Goal: Use online tool/utility: Utilize a website feature to perform a specific function

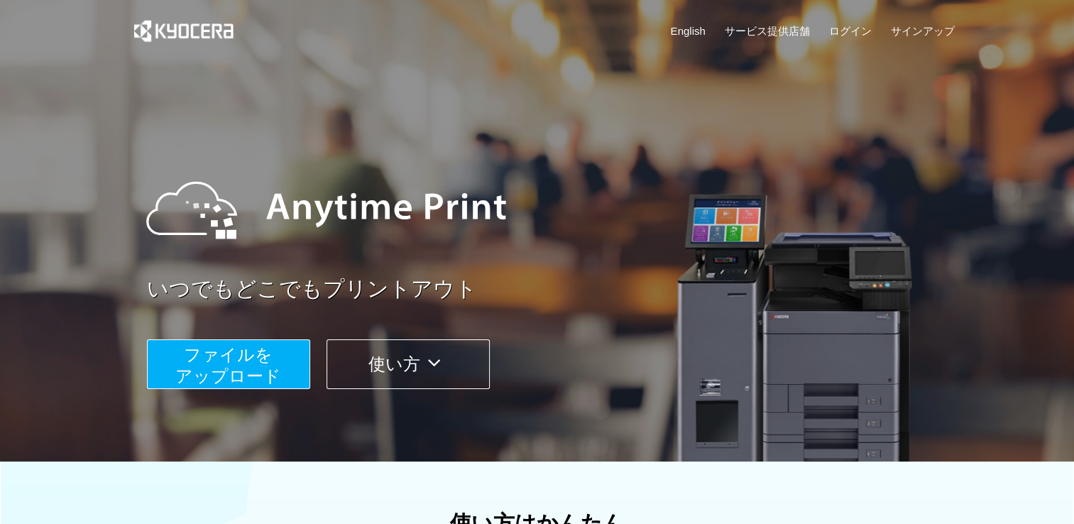
click at [206, 362] on span "ファイルを ​​アップロード" at bounding box center [228, 365] width 106 height 40
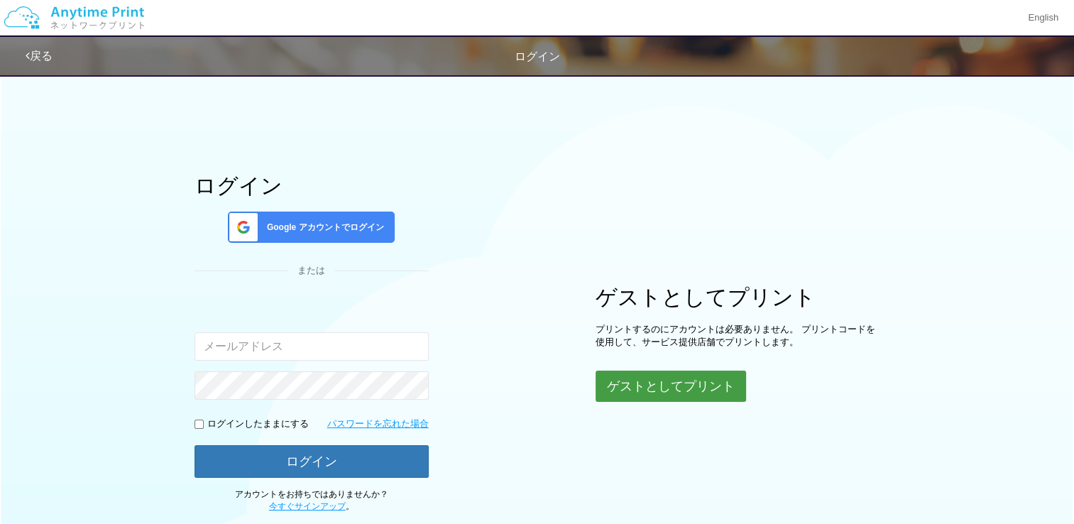
click at [661, 379] on button "ゲストとしてプリント" at bounding box center [670, 385] width 150 height 31
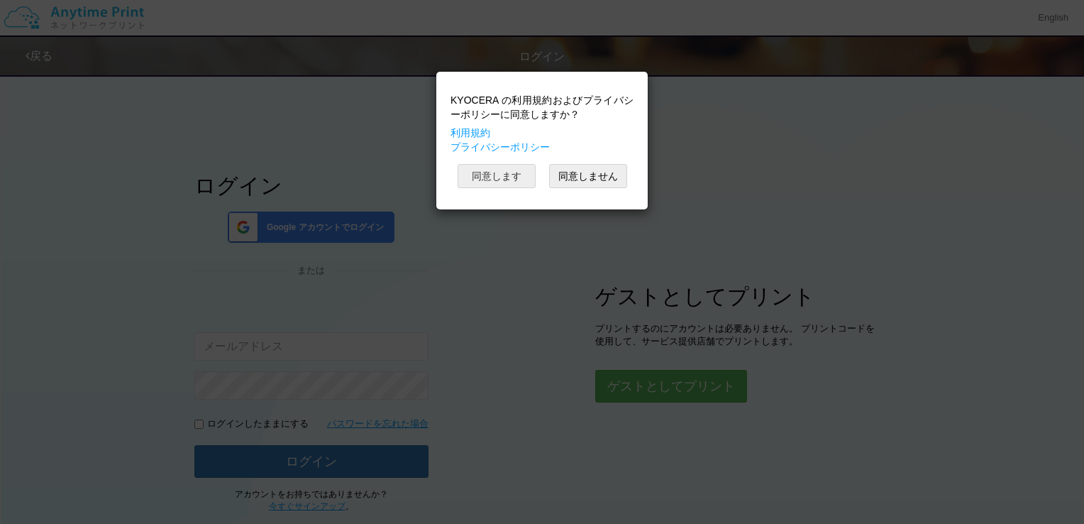
drag, startPoint x: 483, startPoint y: 160, endPoint x: 485, endPoint y: 180, distance: 20.8
click at [483, 160] on div "KYOCERA の利用規約およびプライバシーポリシーに同意しますか？ 利用規約 プライバシーポリシー 同意します 同意しません" at bounding box center [542, 140] width 197 height 123
click at [485, 180] on button "同意します" at bounding box center [497, 176] width 78 height 24
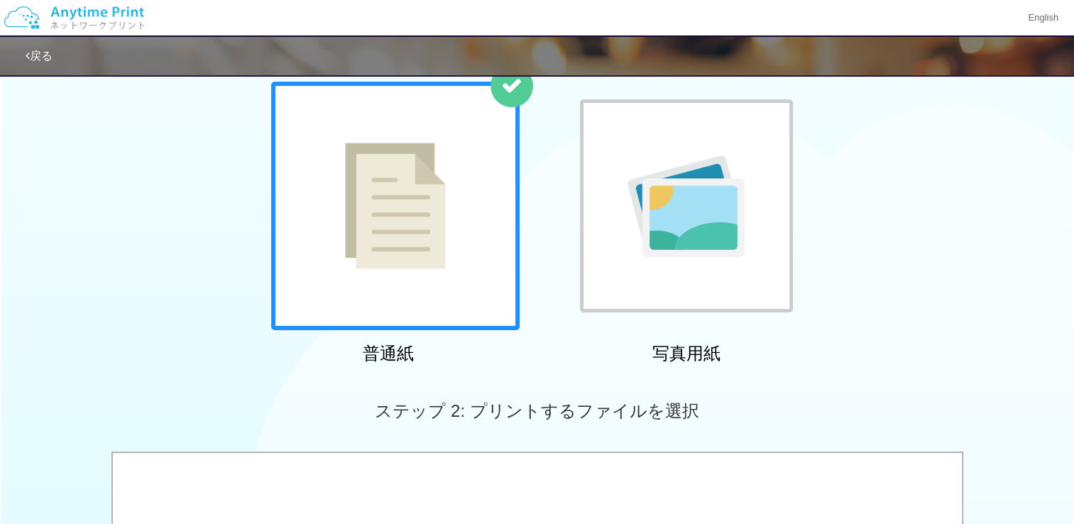
scroll to position [126, 0]
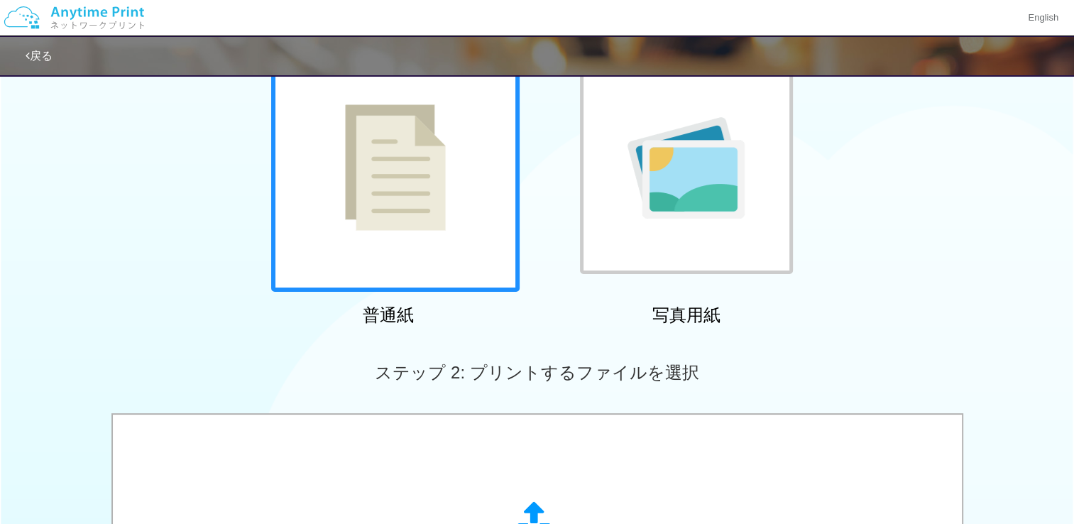
click at [401, 203] on img at bounding box center [395, 167] width 101 height 126
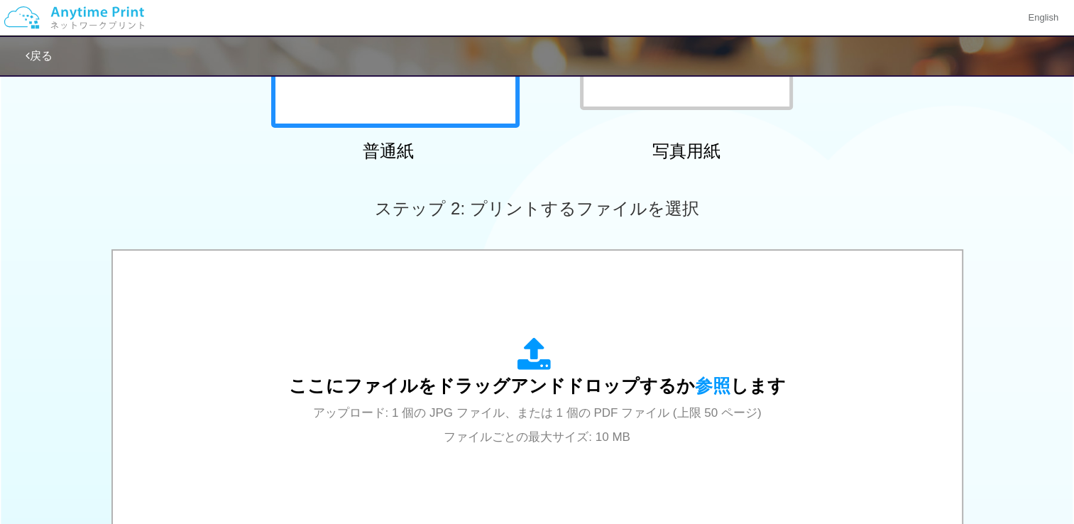
scroll to position [336, 0]
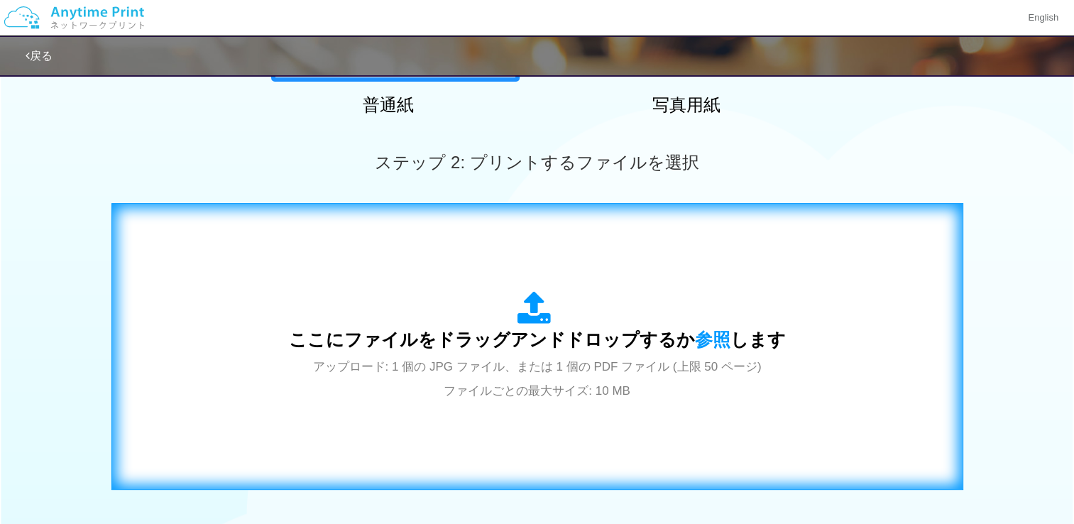
click at [666, 325] on div "ここにファイルをドラッグアンドドロップするか 参照 します アップロード: 1 個の JPG ファイル、または 1 個の PDF ファイル (上限 50 ペー…" at bounding box center [537, 346] width 497 height 111
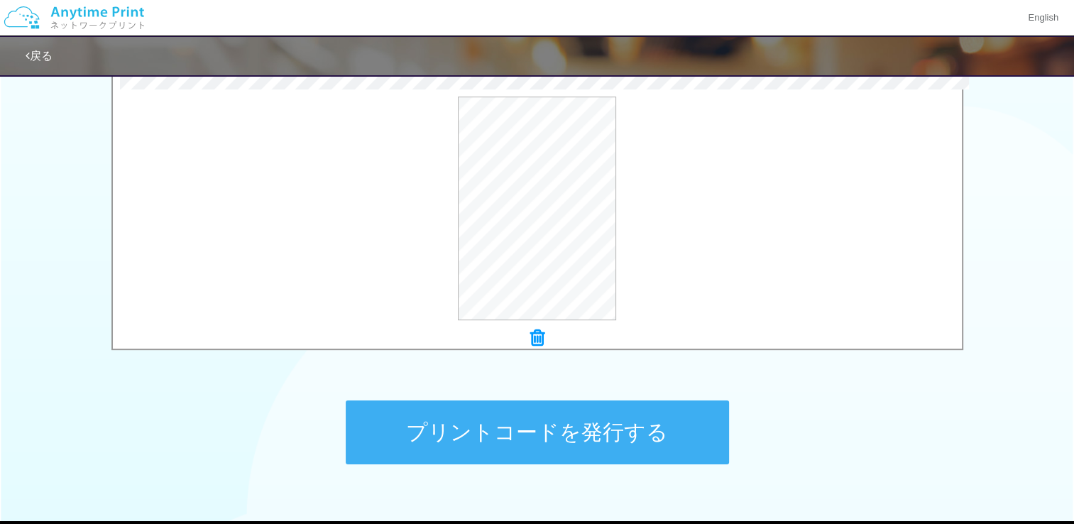
scroll to position [449, 0]
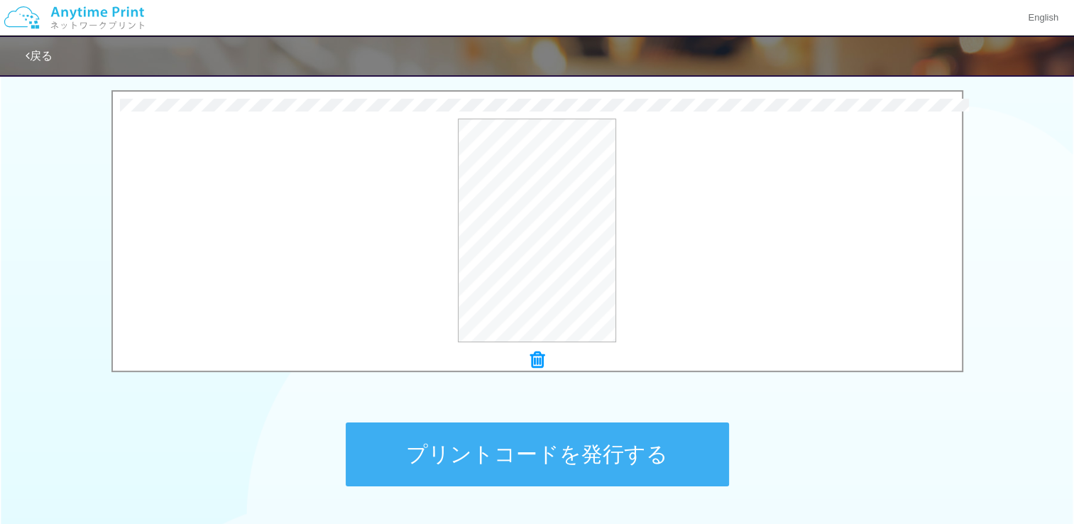
click at [603, 456] on button "プリントコードを発行する" at bounding box center [537, 454] width 383 height 64
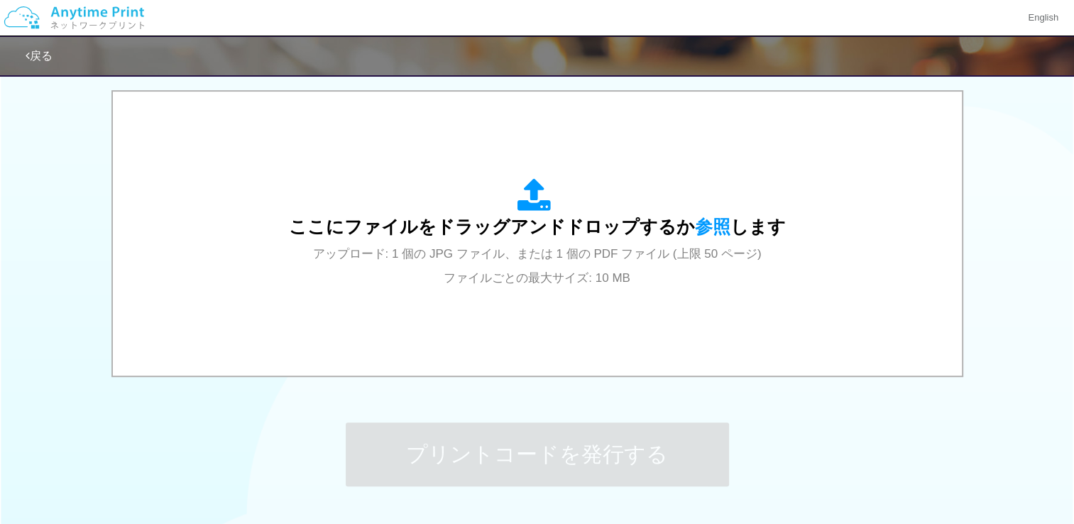
scroll to position [0, 0]
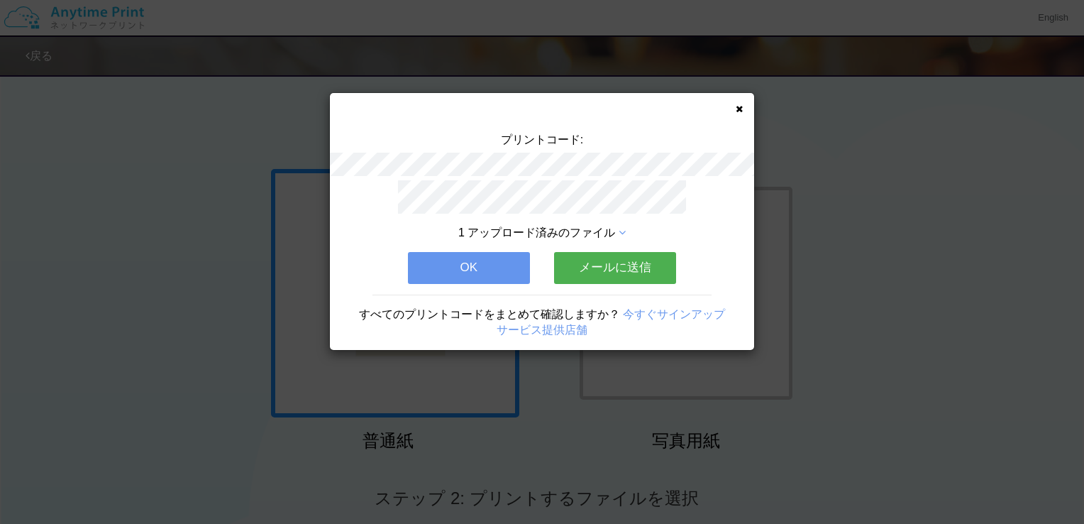
click at [440, 269] on button "OK" at bounding box center [469, 267] width 122 height 31
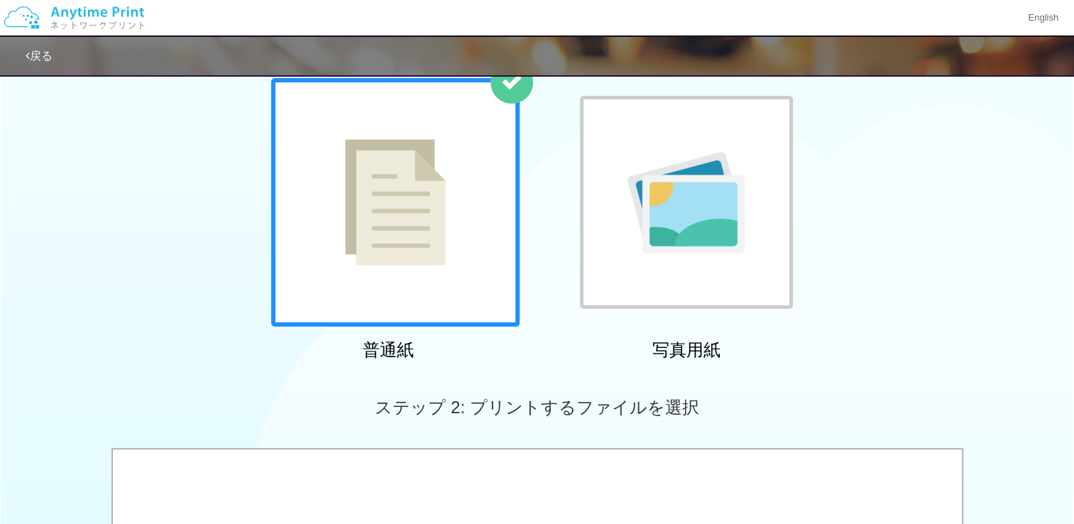
scroll to position [210, 0]
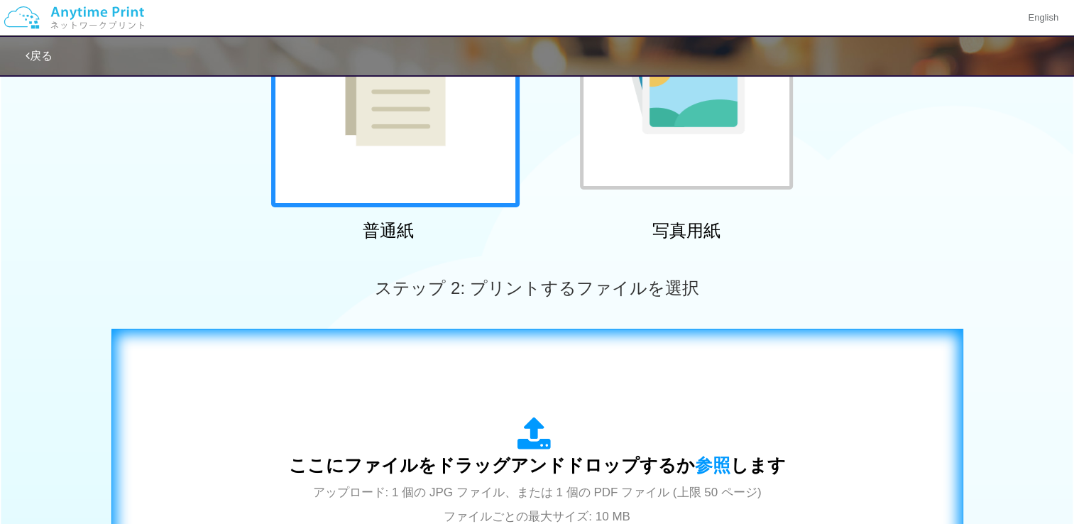
click at [607, 475] on span "ここにファイルをドラッグアンドドロップするか 参照 します" at bounding box center [537, 465] width 497 height 20
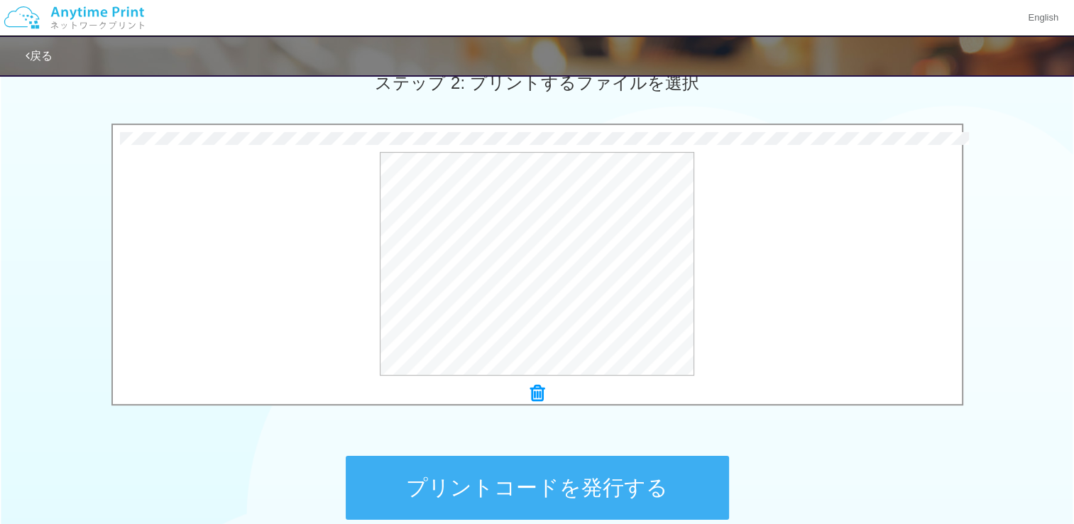
scroll to position [420, 0]
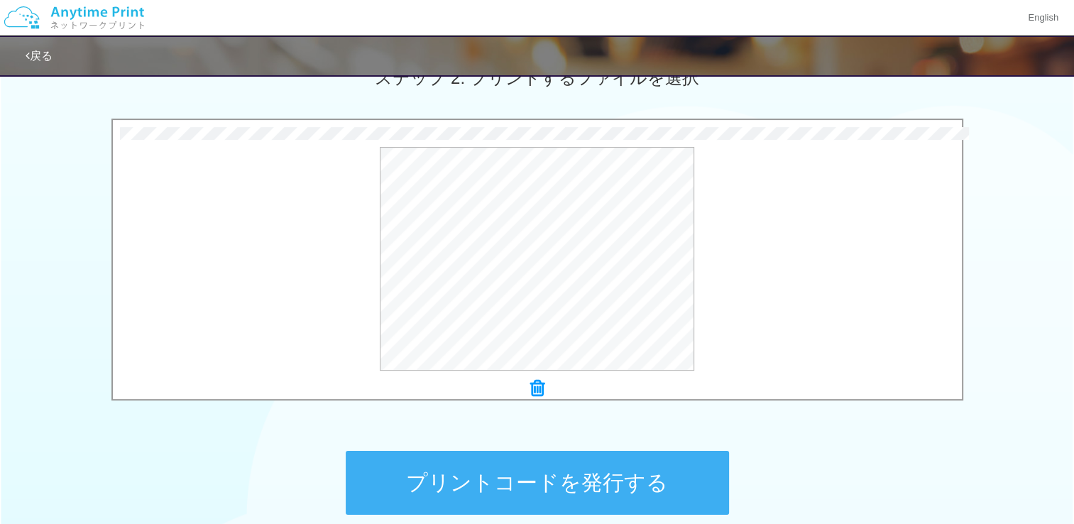
click at [656, 473] on button "プリントコードを発行する" at bounding box center [537, 483] width 383 height 64
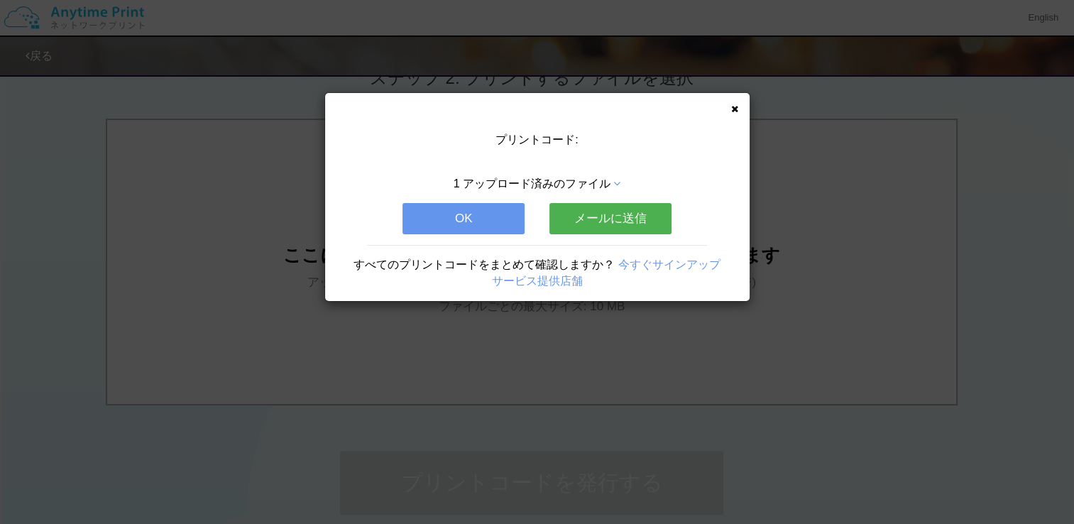
scroll to position [0, 0]
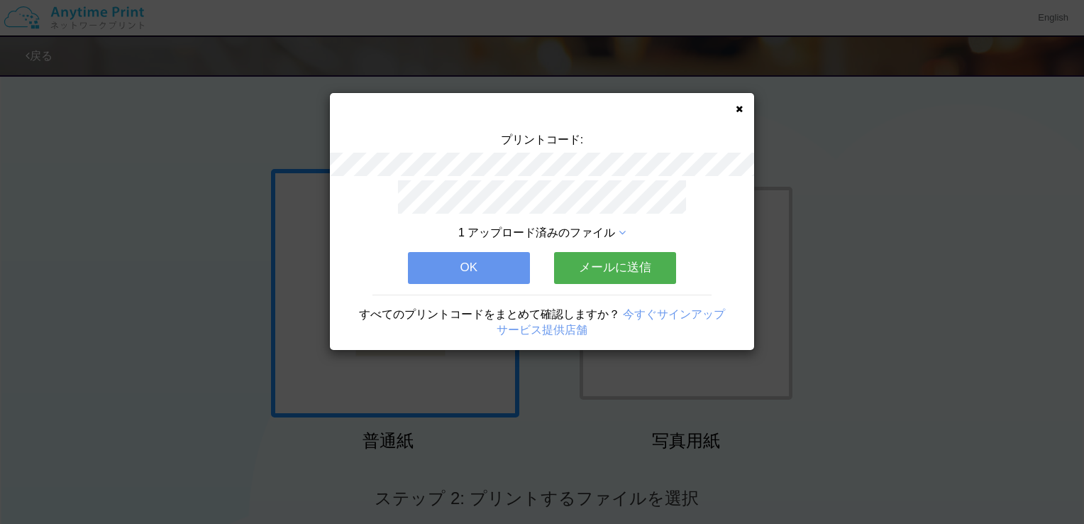
click at [464, 277] on button "OK" at bounding box center [469, 267] width 122 height 31
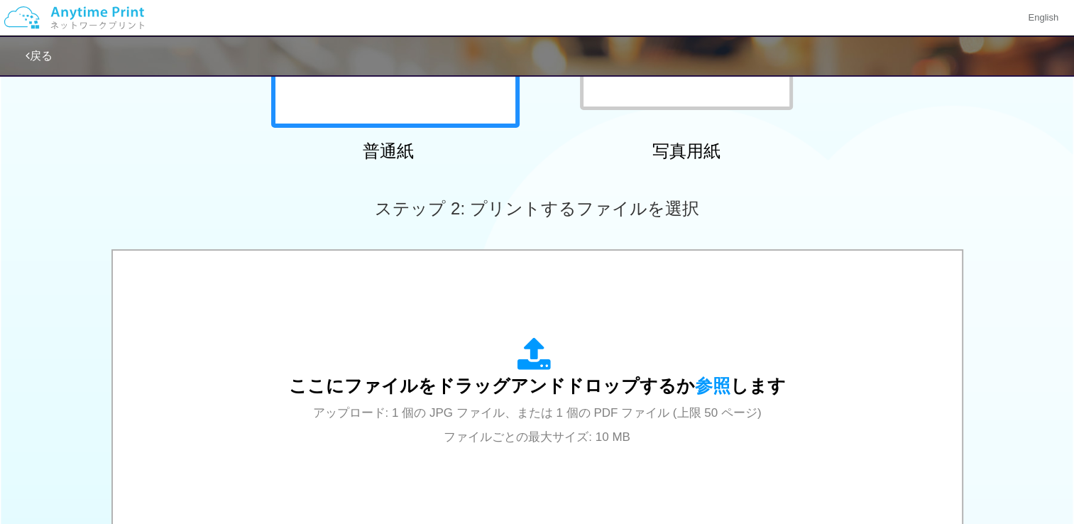
scroll to position [301, 0]
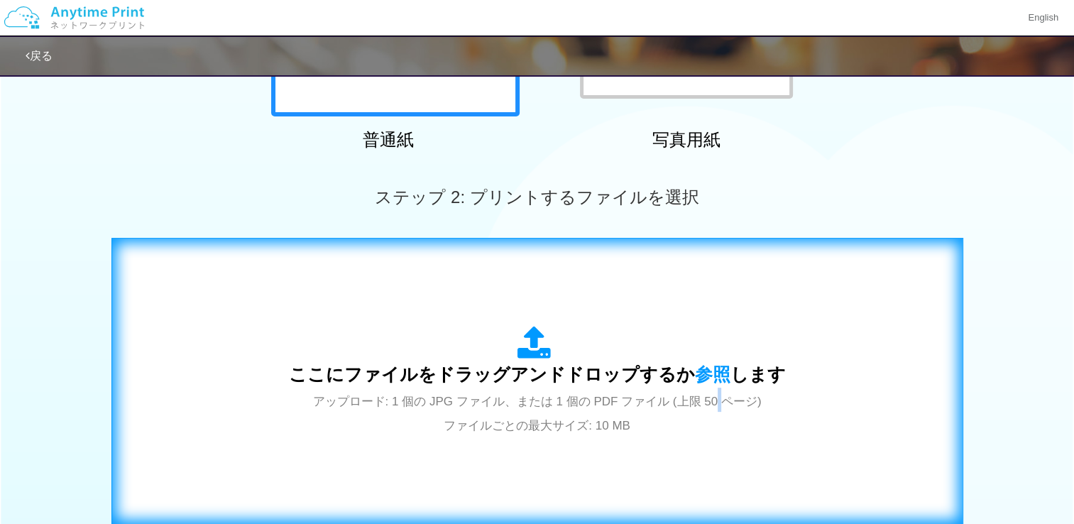
click at [724, 390] on div "ここにファイルをドラッグアンドドロップするか 参照 します アップロード: 1 個の JPG ファイル、または 1 個の PDF ファイル (上限 50 ペー…" at bounding box center [537, 381] width 497 height 111
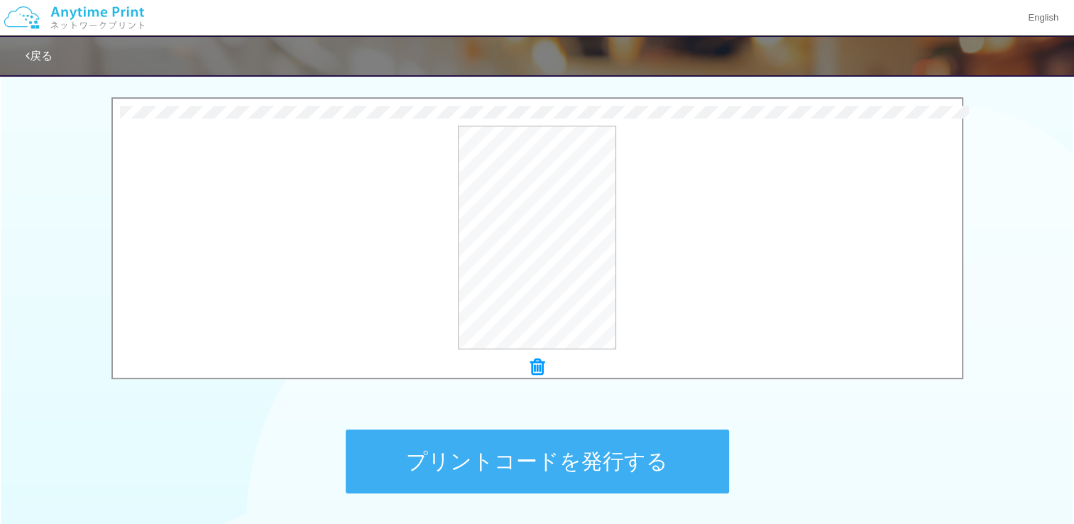
scroll to position [440, 0]
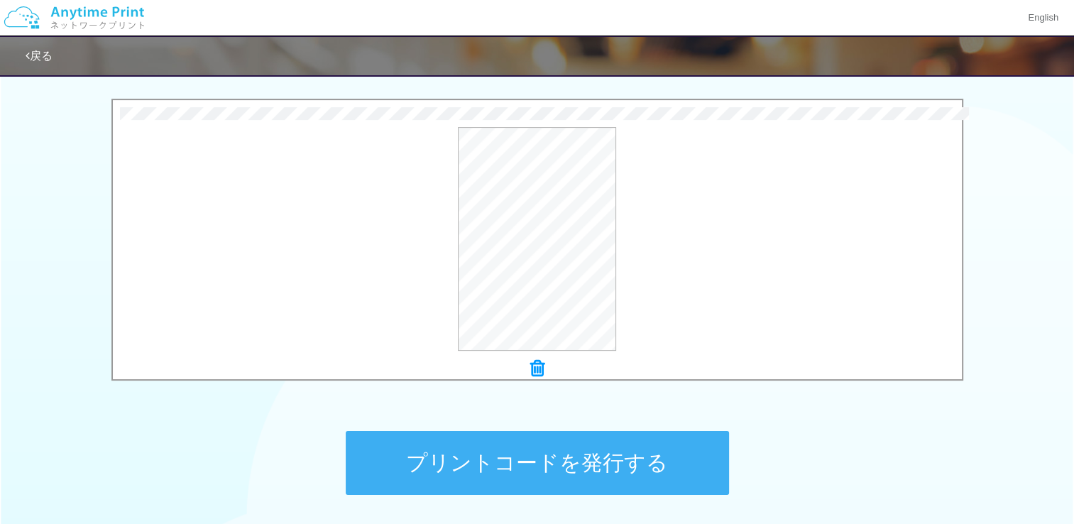
click at [630, 466] on button "プリントコードを発行する" at bounding box center [537, 463] width 383 height 64
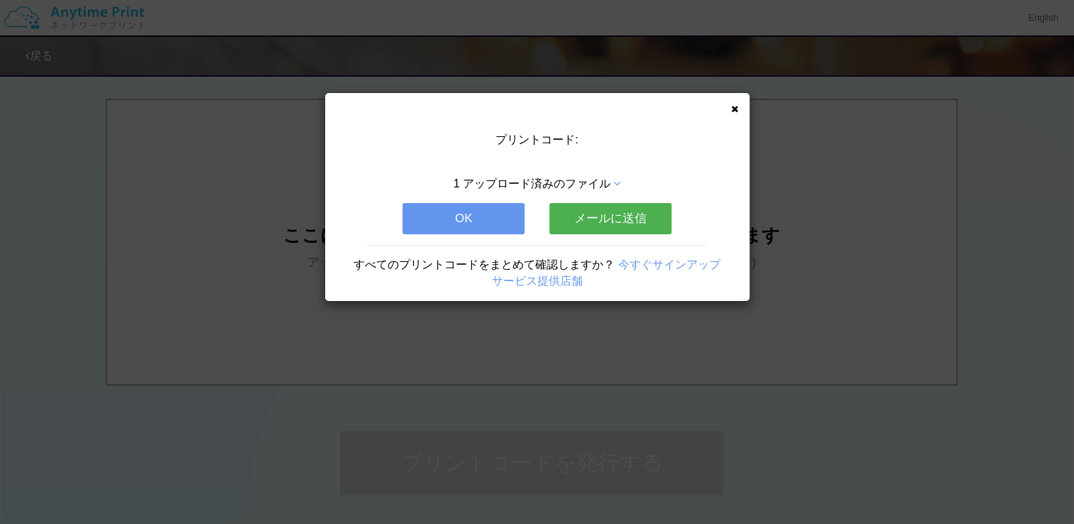
scroll to position [0, 0]
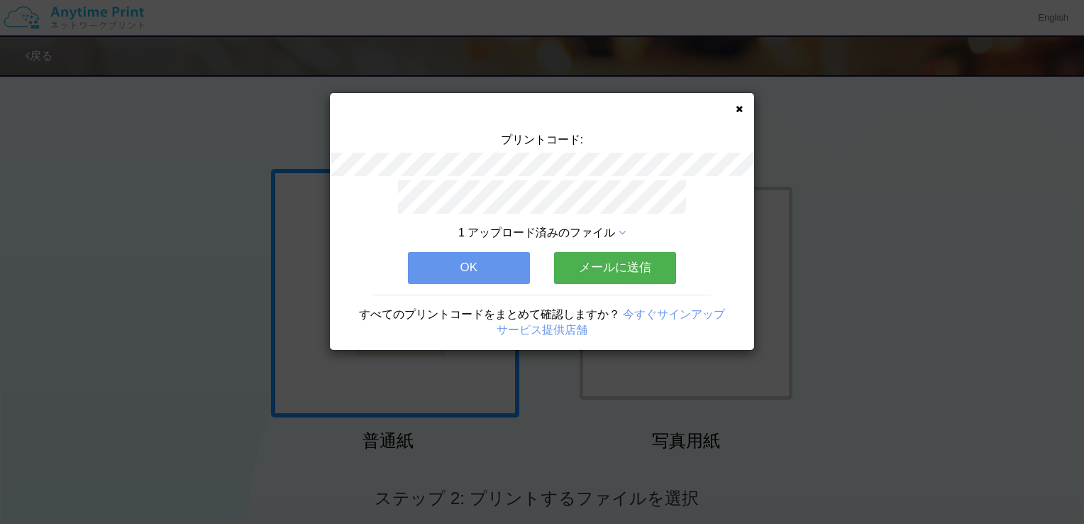
click at [468, 252] on button "OK" at bounding box center [469, 267] width 122 height 31
